Goal: Information Seeking & Learning: Learn about a topic

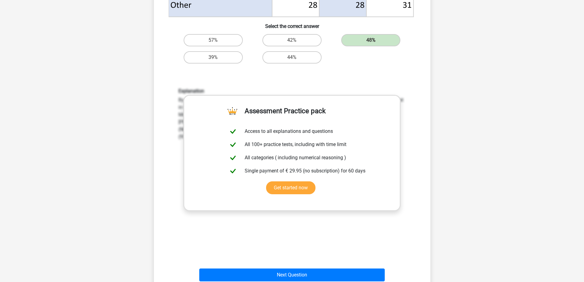
scroll to position [353, 0]
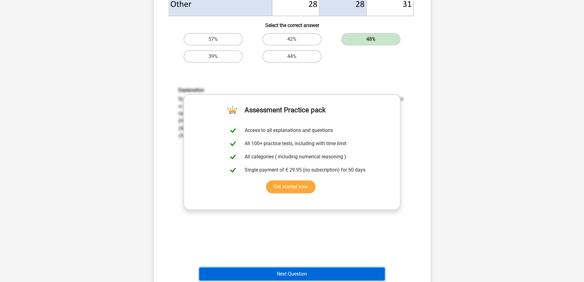
click at [370, 271] on button "Next Question" at bounding box center [291, 273] width 185 height 13
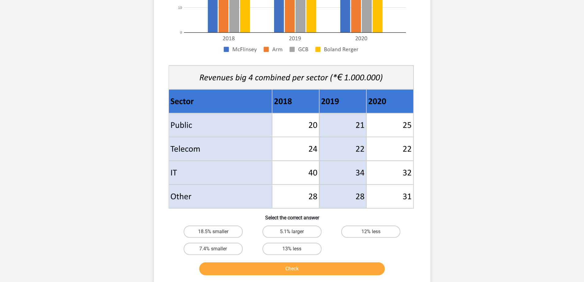
scroll to position [151, 0]
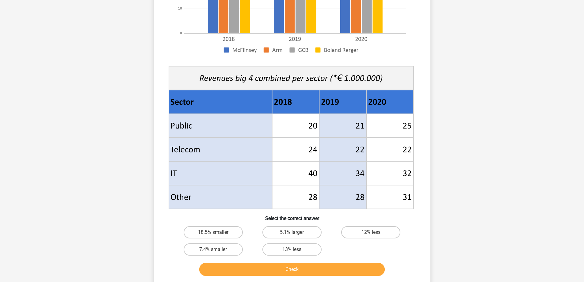
drag, startPoint x: 576, startPoint y: 92, endPoint x: 576, endPoint y: 84, distance: 7.4
click at [576, 84] on div "Go premium Nana [EMAIL_ADDRESS][DOMAIN_NAME]" at bounding box center [292, 154] width 584 height 610
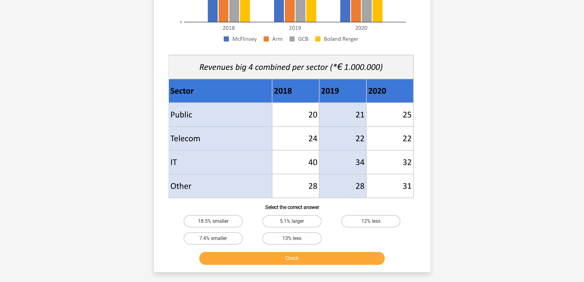
scroll to position [159, 0]
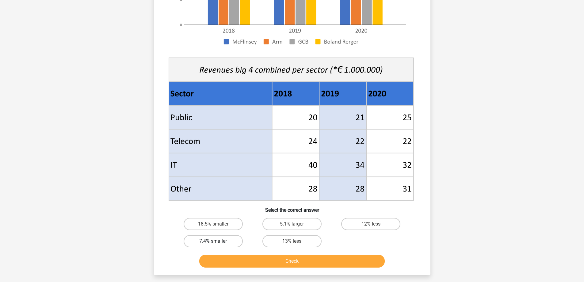
click at [234, 242] on label "7.4% smaller" at bounding box center [213, 241] width 59 height 12
click at [217, 242] on input "7.4% smaller" at bounding box center [215, 243] width 4 height 4
radio input "true"
click at [280, 262] on button "Check" at bounding box center [291, 260] width 185 height 13
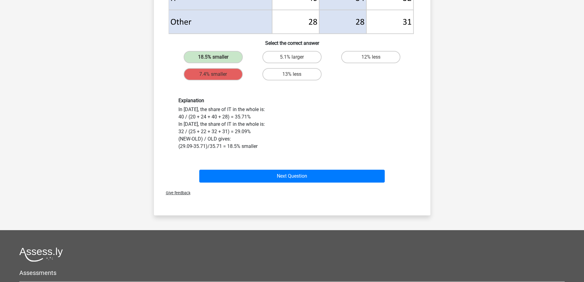
scroll to position [339, 0]
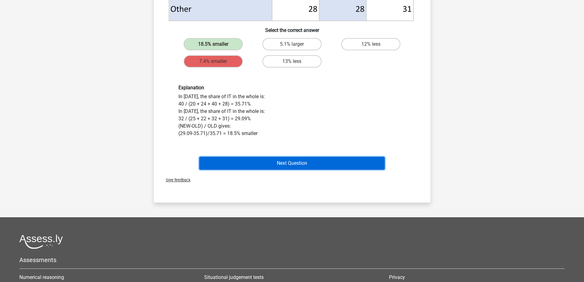
click at [337, 164] on button "Next Question" at bounding box center [291, 163] width 185 height 13
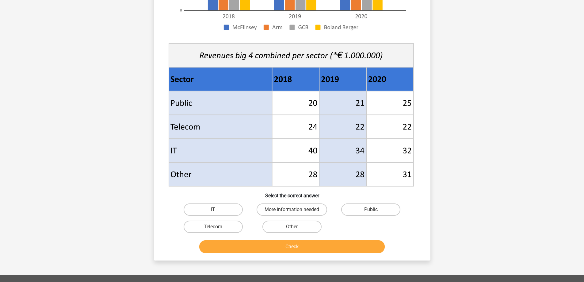
scroll to position [178, 0]
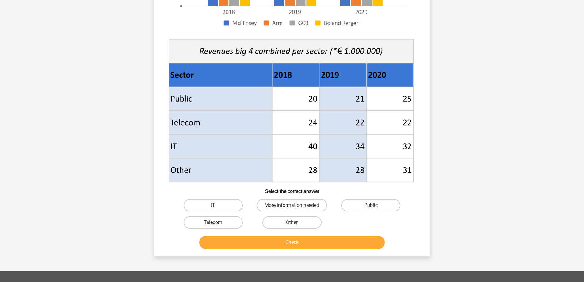
click at [349, 203] on label "Public" at bounding box center [370, 205] width 59 height 12
click at [371, 205] on input "Public" at bounding box center [373, 207] width 4 height 4
radio input "true"
click at [338, 241] on button "Check" at bounding box center [291, 242] width 185 height 13
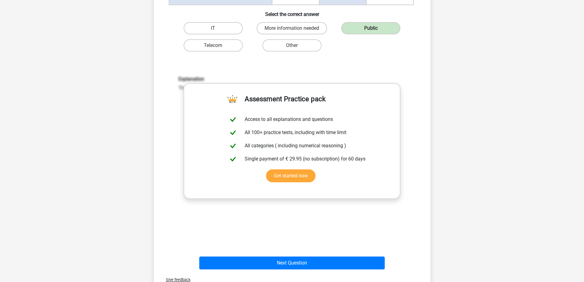
scroll to position [386, 0]
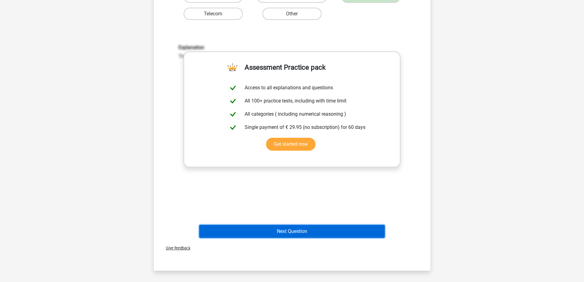
click at [355, 228] on button "Next Question" at bounding box center [291, 231] width 185 height 13
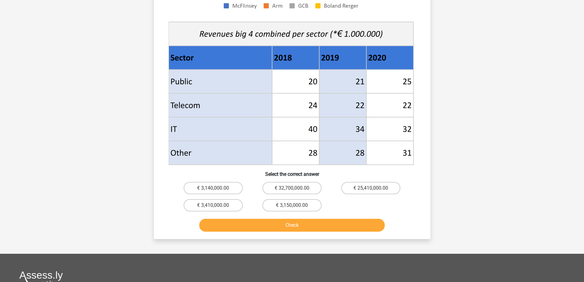
scroll to position [213, 0]
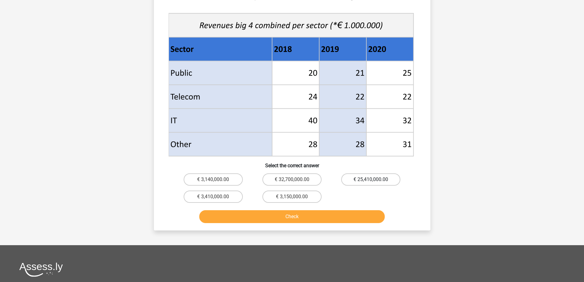
click at [353, 182] on label "€ 25,410,000.00" at bounding box center [370, 179] width 59 height 12
click at [371, 182] on input "€ 25,410,000.00" at bounding box center [373, 181] width 4 height 4
radio input "true"
click at [344, 218] on button "Check" at bounding box center [291, 216] width 185 height 13
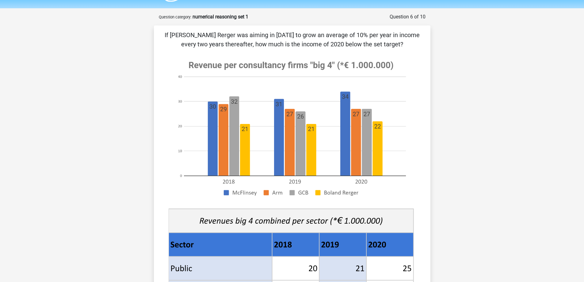
scroll to position [0, 0]
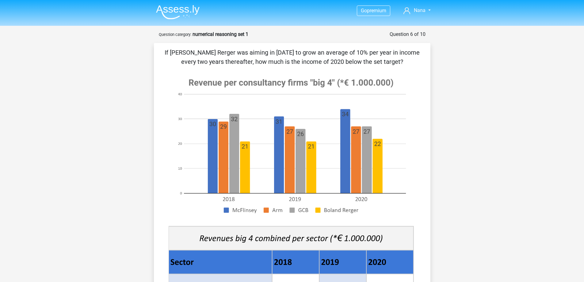
drag, startPoint x: 199, startPoint y: 111, endPoint x: 248, endPoint y: 179, distance: 83.2
click at [248, 178] on image at bounding box center [291, 145] width 245 height 149
drag, startPoint x: 248, startPoint y: 179, endPoint x: 267, endPoint y: 211, distance: 37.2
click at [254, 190] on image at bounding box center [291, 145] width 245 height 149
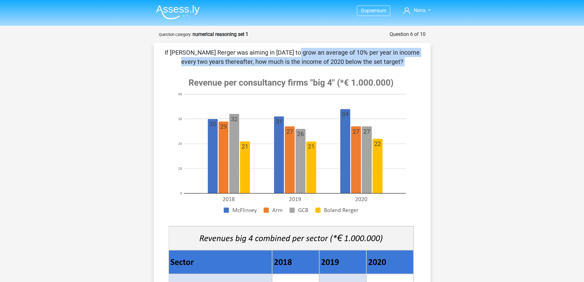
drag, startPoint x: 168, startPoint y: 51, endPoint x: 344, endPoint y: 70, distance: 177.1
click at [344, 70] on div "If [PERSON_NAME] Rerger was aiming in [DATE] to grow an average of 10% per year…" at bounding box center [292, 269] width 272 height 442
click at [359, 51] on p "If [PERSON_NAME] Rerger was aiming in [DATE] to grow an average of 10% per year…" at bounding box center [292, 57] width 257 height 18
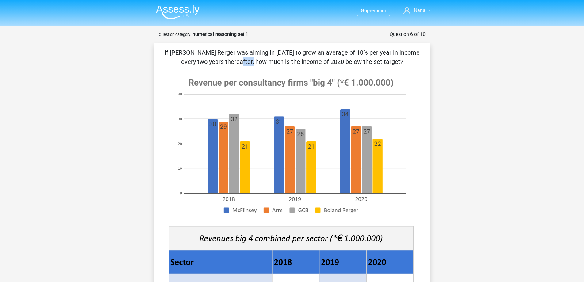
click at [359, 51] on p "If [PERSON_NAME] Rerger was aiming in [DATE] to grow an average of 10% per year…" at bounding box center [292, 57] width 257 height 18
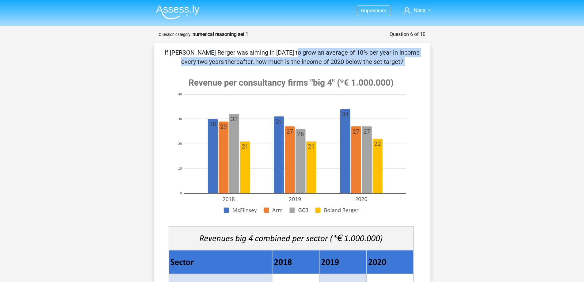
click at [359, 51] on p "If [PERSON_NAME] Rerger was aiming in [DATE] to grow an average of 10% per year…" at bounding box center [292, 57] width 257 height 18
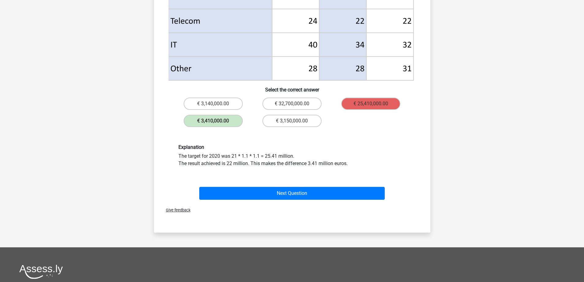
scroll to position [291, 0]
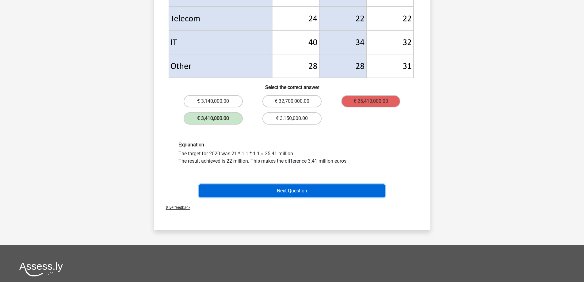
click at [373, 187] on button "Next Question" at bounding box center [291, 190] width 185 height 13
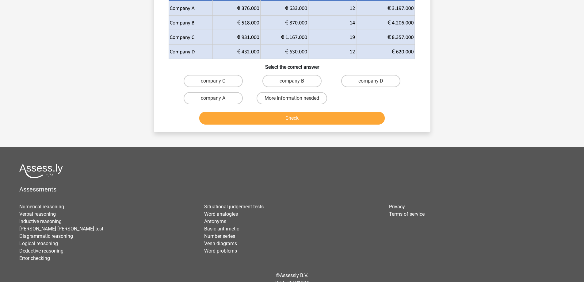
scroll to position [31, 0]
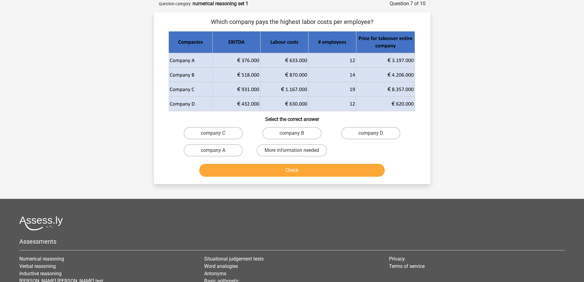
drag, startPoint x: 373, startPoint y: 187, endPoint x: 460, endPoint y: 155, distance: 92.8
click at [460, 155] on div "Go premium Nana [EMAIL_ADDRESS][DOMAIN_NAME]" at bounding box center [292, 164] width 584 height 391
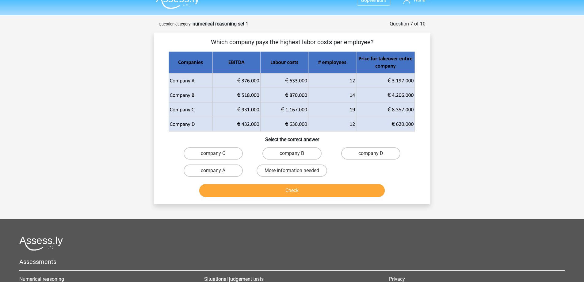
scroll to position [6, 0]
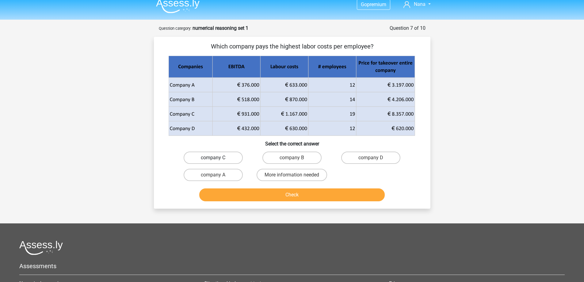
click at [238, 157] on label "company C" at bounding box center [213, 157] width 59 height 12
click at [217, 158] on input "company C" at bounding box center [215, 160] width 4 height 4
radio input "true"
click at [268, 198] on button "Check" at bounding box center [291, 194] width 185 height 13
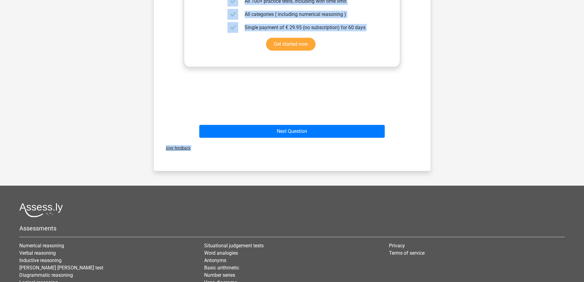
scroll to position [269, 0]
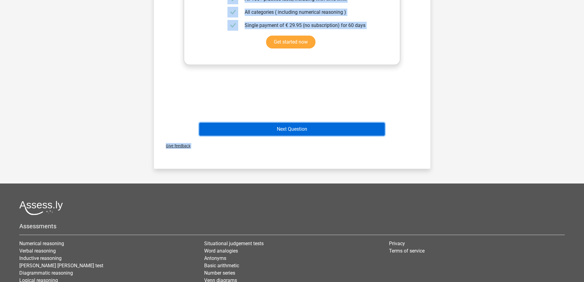
click at [359, 128] on button "Next Question" at bounding box center [291, 129] width 185 height 13
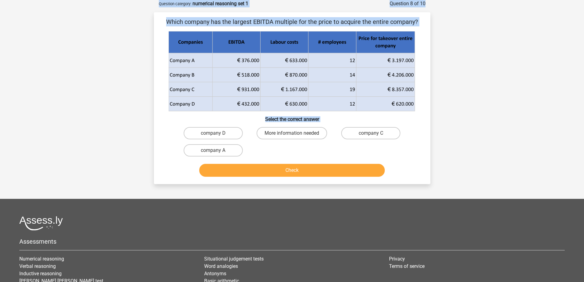
scroll to position [0, 0]
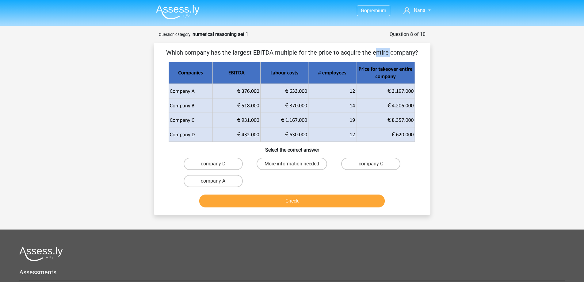
drag, startPoint x: 253, startPoint y: 49, endPoint x: 273, endPoint y: 49, distance: 19.9
click at [273, 49] on p "Which company has the largest EBITDA multiple for the price to acquire the enti…" at bounding box center [292, 52] width 257 height 9
click at [96, 133] on div "Go premium Nana [EMAIL_ADDRESS][DOMAIN_NAME]" at bounding box center [292, 195] width 584 height 391
